Goal: Task Accomplishment & Management: Manage account settings

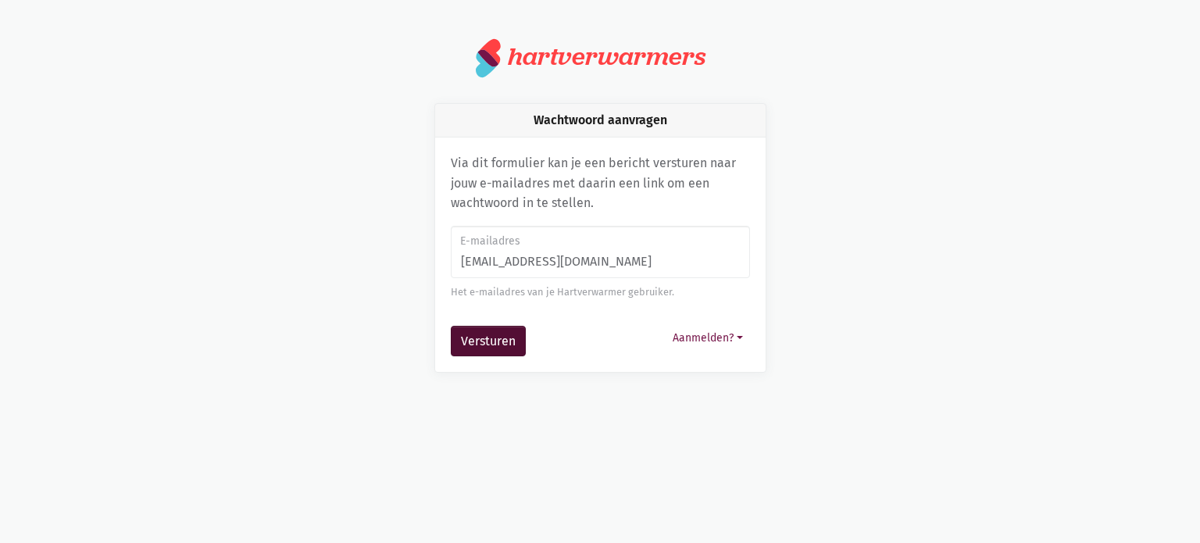
type input "[EMAIL_ADDRESS][DOMAIN_NAME]"
click at [495, 334] on button "Versturen" at bounding box center [488, 341] width 75 height 31
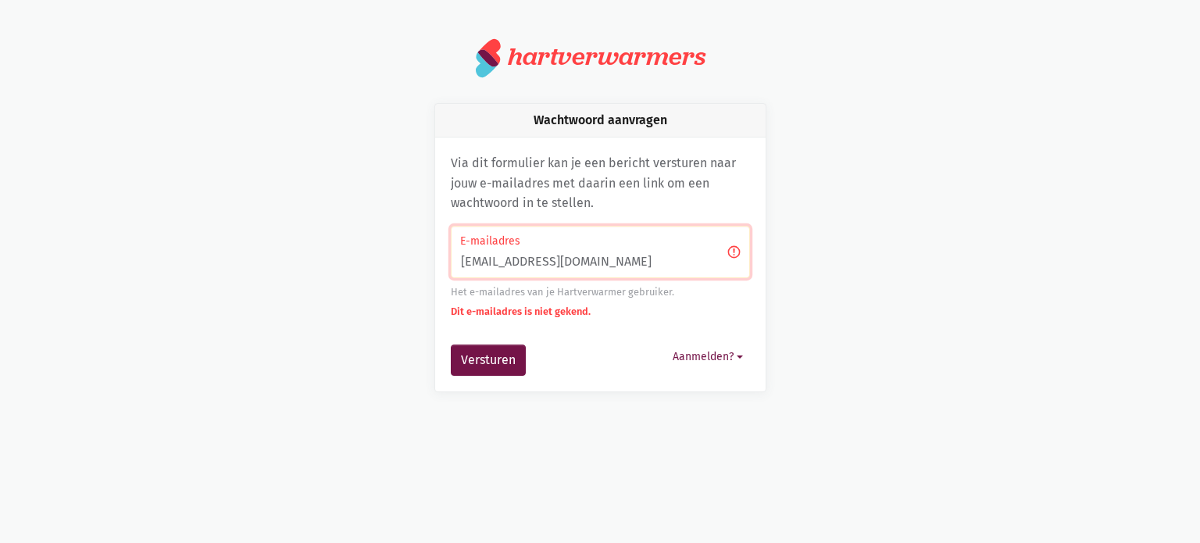
click at [487, 257] on input "ergodekiosk@vitas.be" at bounding box center [600, 252] width 299 height 53
type input "[EMAIL_ADDRESS][DOMAIN_NAME]"
click at [508, 354] on button "Versturen" at bounding box center [488, 359] width 75 height 31
click at [542, 259] on input "[EMAIL_ADDRESS][DOMAIN_NAME]" at bounding box center [600, 252] width 299 height 53
click at [573, 264] on input "dekiosk@gmail.be" at bounding box center [600, 252] width 299 height 53
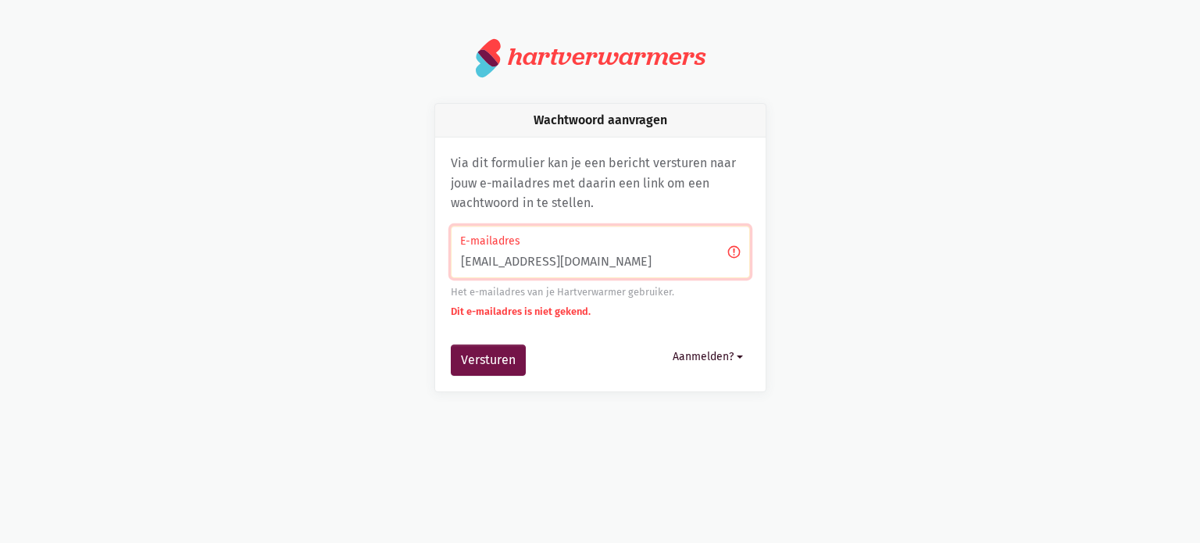
type input "[EMAIL_ADDRESS][DOMAIN_NAME]"
click at [717, 358] on button "Aanmelden?" at bounding box center [708, 356] width 84 height 24
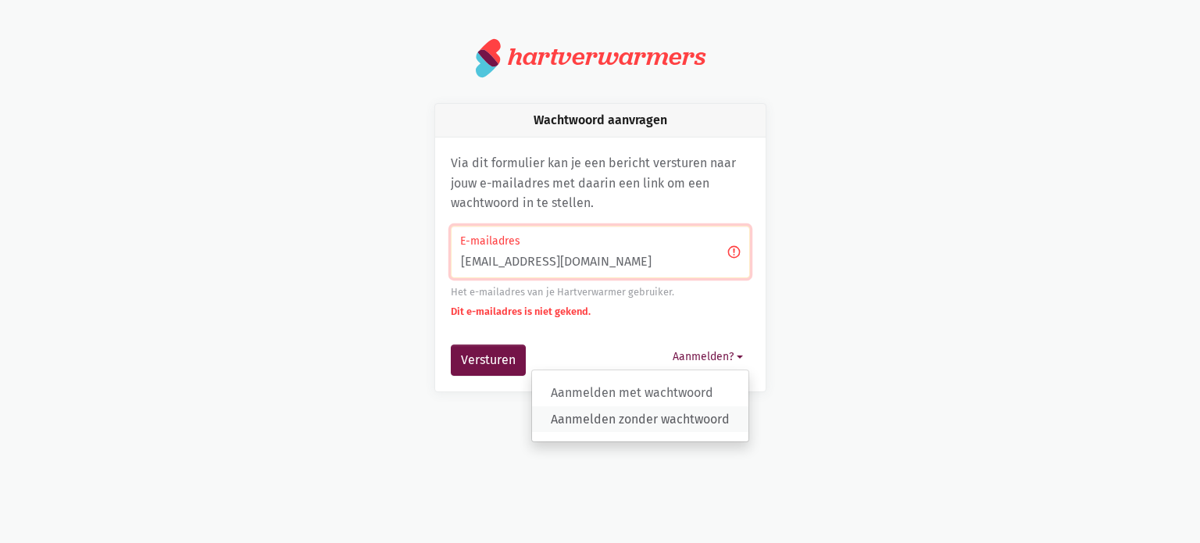
click at [707, 418] on link "Aanmelden zonder wachtwoord" at bounding box center [640, 419] width 216 height 27
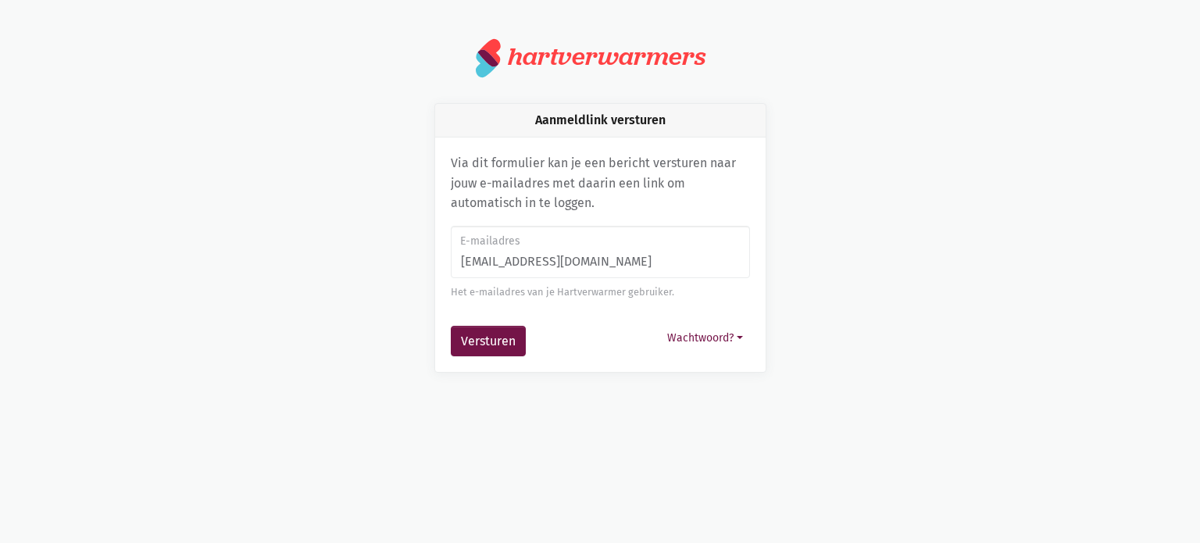
click at [542, 256] on input "dekiosk@vitas.be" at bounding box center [600, 252] width 299 height 53
click at [576, 256] on input "dekiosk@gmail.be" at bounding box center [600, 252] width 299 height 53
type input "[EMAIL_ADDRESS][DOMAIN_NAME]"
click at [495, 334] on button "Versturen" at bounding box center [488, 341] width 75 height 31
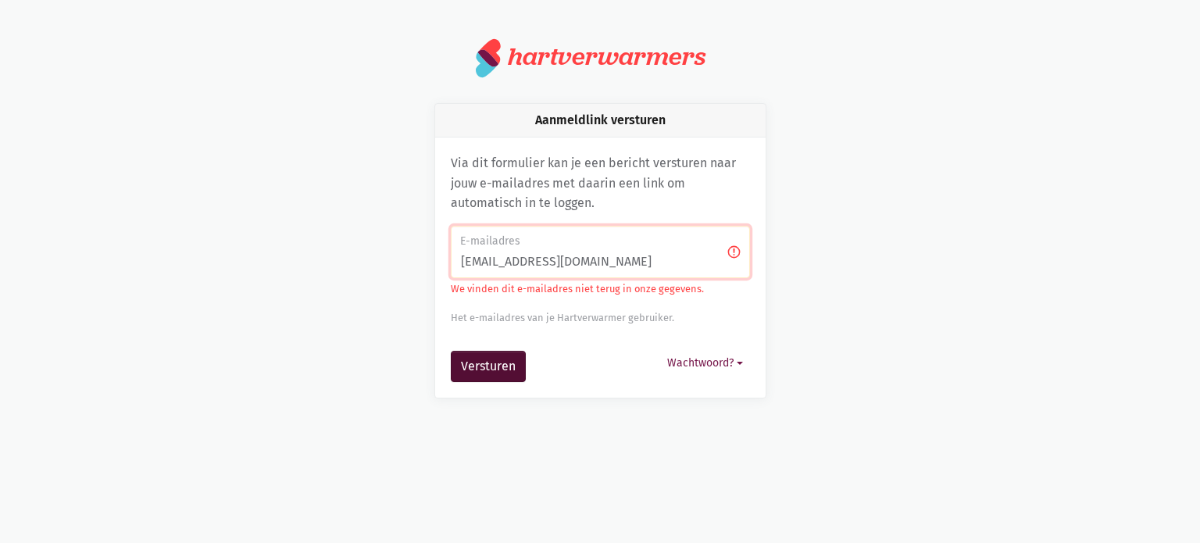
type input "[EMAIL_ADDRESS][DOMAIN_NAME]"
click at [481, 361] on button "Versturen" at bounding box center [488, 366] width 75 height 31
click at [479, 261] on input "[EMAIL_ADDRESS][DOMAIN_NAME]" at bounding box center [600, 252] width 299 height 53
type input "[EMAIL_ADDRESS][DOMAIN_NAME]"
click at [492, 365] on button "Versturen" at bounding box center [488, 366] width 75 height 31
